Goal: Book appointment/travel/reservation

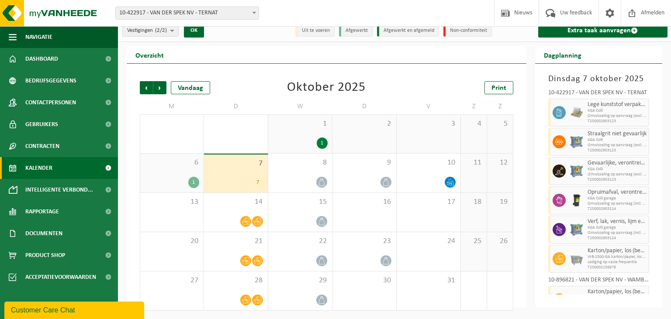
click at [248, 65] on div "Vorige Volgende Vandaag Oktober 2025 Print M D W D V Z Z 29 1 30 2 1 1 2 3 4 5 …" at bounding box center [326, 186] width 399 height 244
click at [616, 114] on span "Omwisseling op aanvraag (excl. voorrijkost)" at bounding box center [616, 116] width 59 height 5
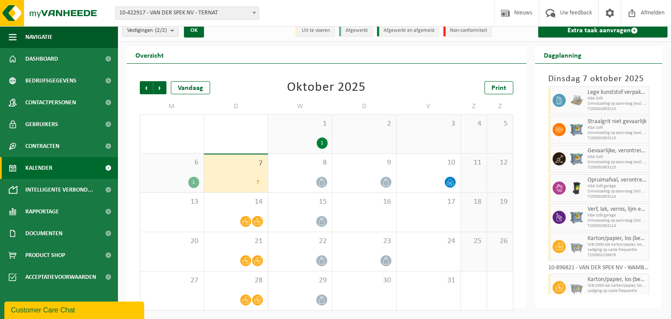
scroll to position [19, 0]
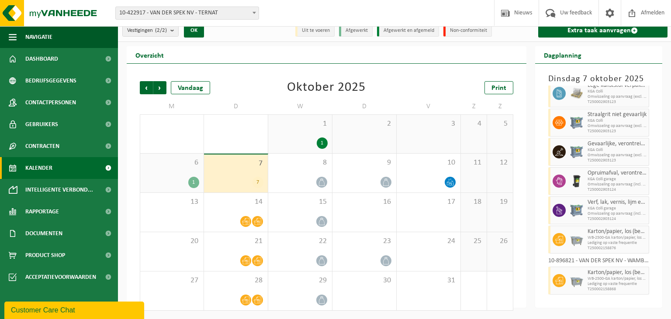
click at [255, 186] on div "7" at bounding box center [257, 182] width 11 height 11
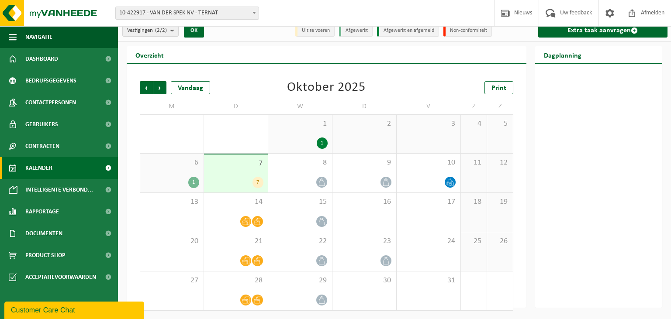
click at [255, 186] on div "7" at bounding box center [257, 182] width 11 height 11
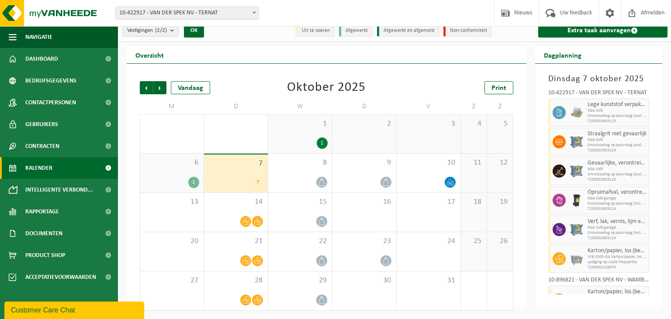
click at [255, 186] on div "7" at bounding box center [257, 182] width 11 height 11
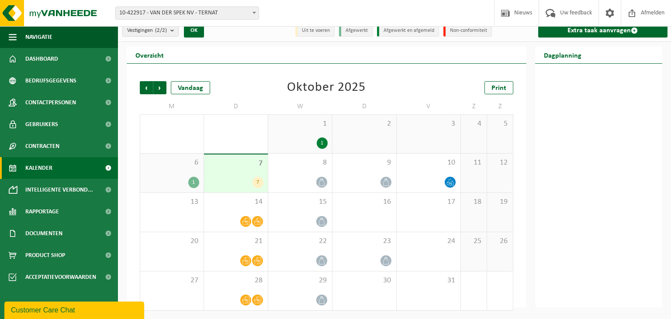
click at [255, 186] on div "7" at bounding box center [257, 182] width 11 height 11
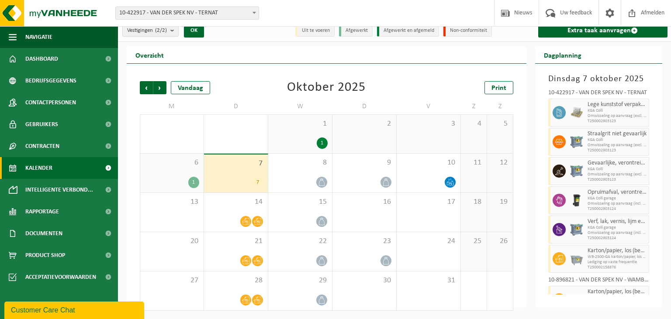
click at [603, 101] on span "Lege kunststof verpakkingen van gevaarlijke stoffen" at bounding box center [616, 104] width 59 height 7
click at [301, 79] on div "Vorige Volgende Vandaag Oktober 2025 Print M D W D V Z Z 29 1 30 2 1 1 2 3 4 5 …" at bounding box center [326, 195] width 382 height 247
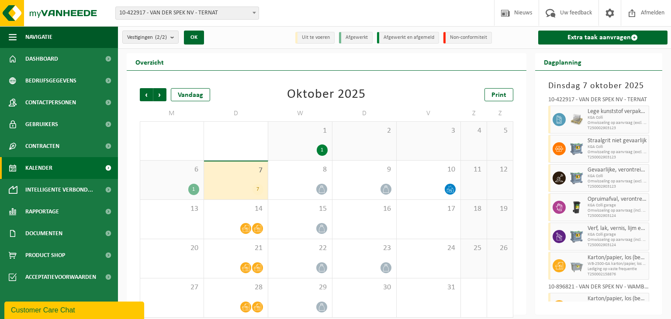
click at [83, 170] on link "Kalender" at bounding box center [59, 168] width 118 height 22
click at [73, 12] on img at bounding box center [52, 13] width 105 height 26
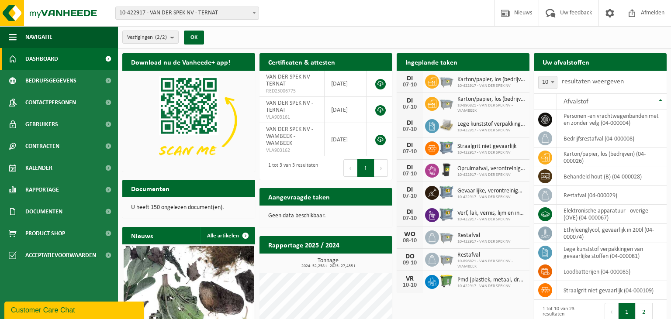
click at [76, 56] on link "Dashboard" at bounding box center [59, 59] width 118 height 22
click at [530, 107] on div "Ingeplande taken Bekijk uw kalender [DATE] Karton/papier, los (bedrijven) 10-42…" at bounding box center [462, 173] width 137 height 248
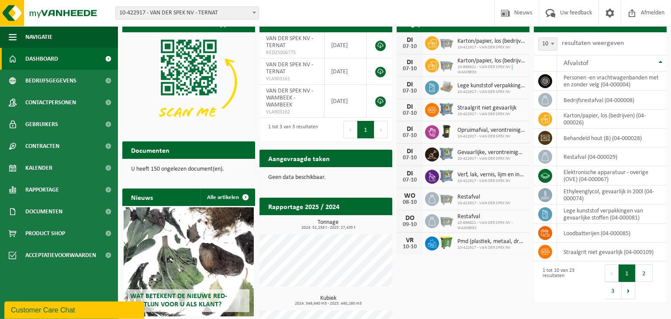
scroll to position [90, 0]
